Goal: Transaction & Acquisition: Purchase product/service

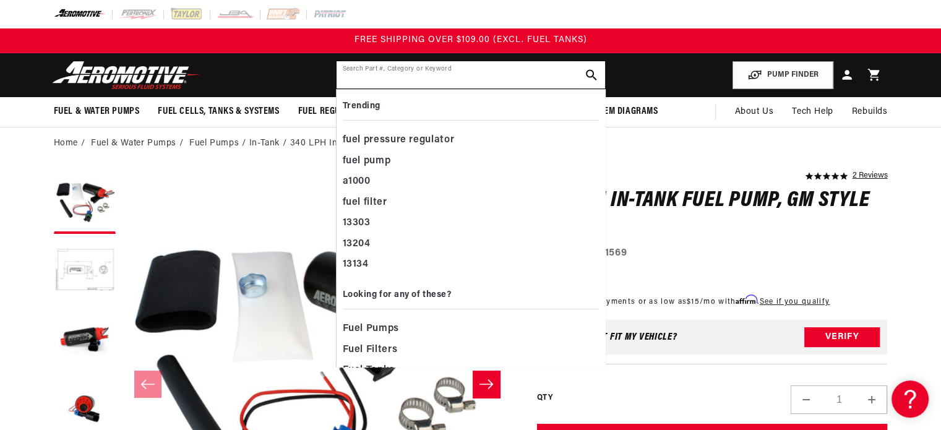
click at [372, 76] on input "text" at bounding box center [471, 74] width 269 height 27
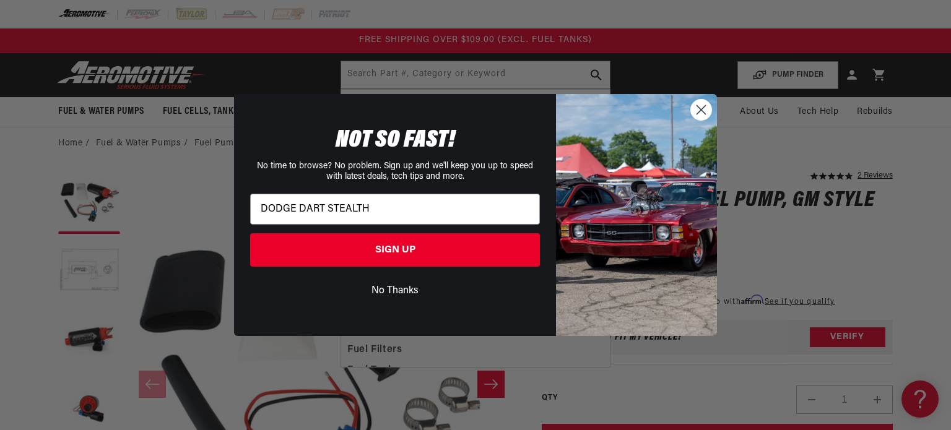
type input "DODGE DART STEALTH"
click at [736, 367] on div "Close dialog NOT SO FAST! No time to browse? No problem. Sign up and we'll keep…" at bounding box center [475, 215] width 951 height 430
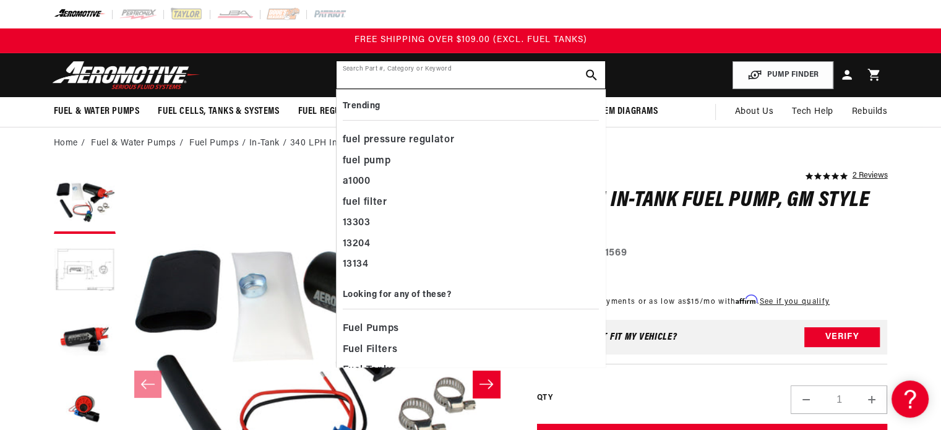
click at [365, 69] on input "text" at bounding box center [471, 74] width 269 height 27
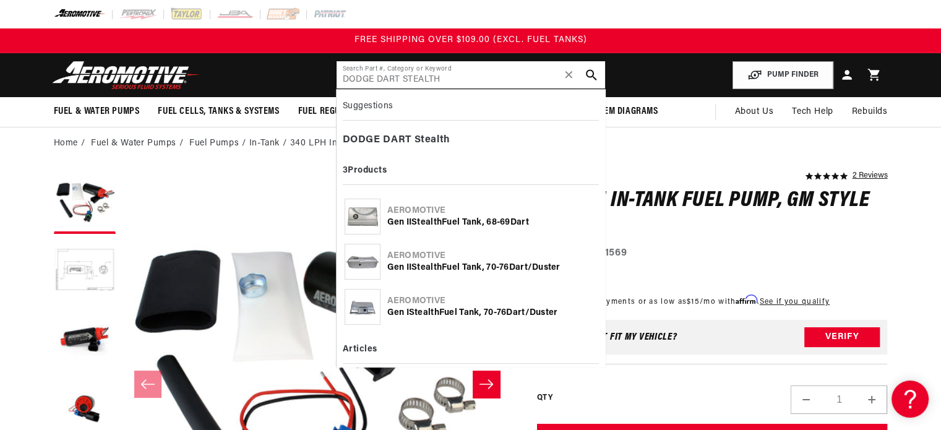
type input "DODGE DART STEALTH"
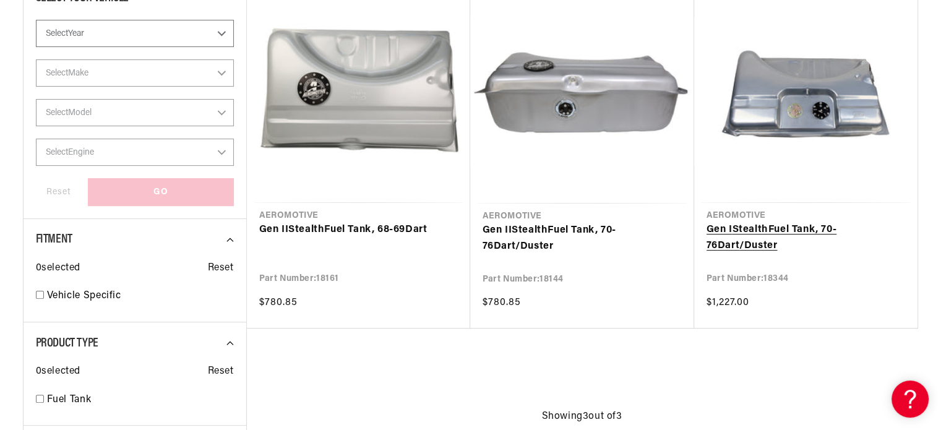
scroll to position [309, 0]
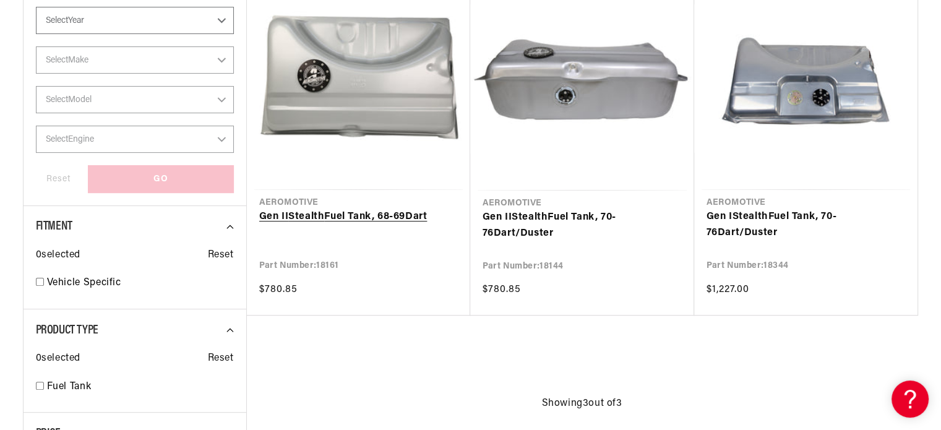
click at [312, 211] on link "Gen II Stealth Fuel Tank, 68-69 Dart" at bounding box center [358, 217] width 199 height 16
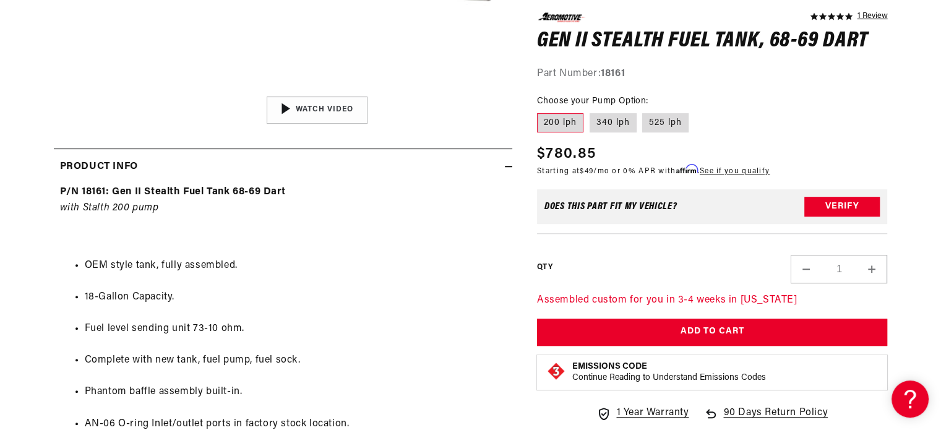
scroll to position [557, 0]
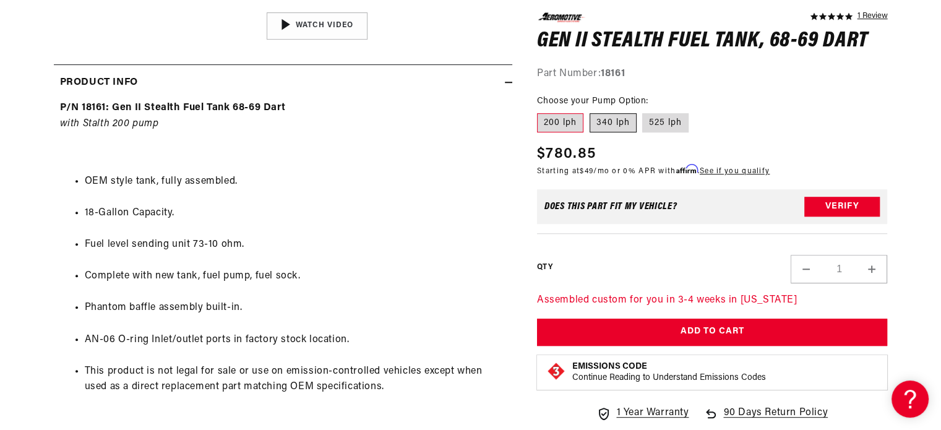
click at [611, 123] on label "340 lph" at bounding box center [613, 123] width 47 height 20
click at [590, 111] on input "340 lph" at bounding box center [590, 110] width 1 height 1
radio input "true"
click at [670, 121] on label "525 lph" at bounding box center [665, 123] width 46 height 20
click at [644, 111] on input "525 lph" at bounding box center [643, 110] width 1 height 1
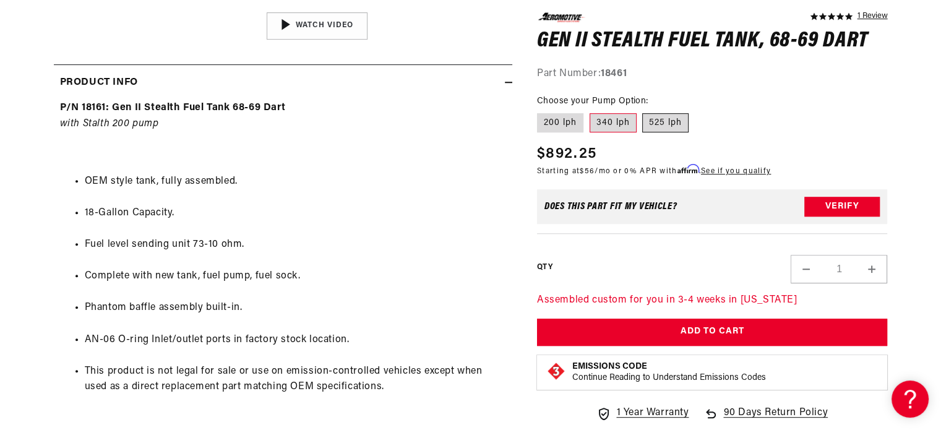
radio input "true"
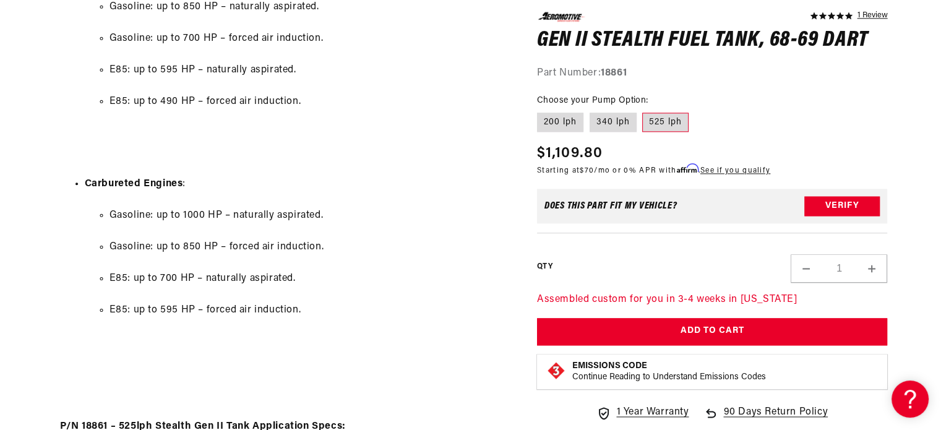
scroll to position [1547, 0]
